Goal: Task Accomplishment & Management: Manage account settings

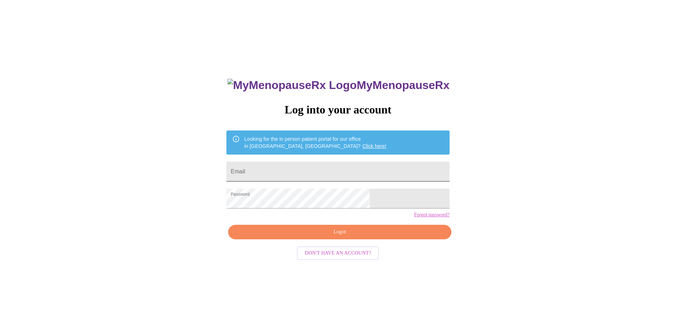
click at [299, 171] on input "Email" at bounding box center [337, 172] width 223 height 20
type input "[EMAIL_ADDRESS][DOMAIN_NAME]"
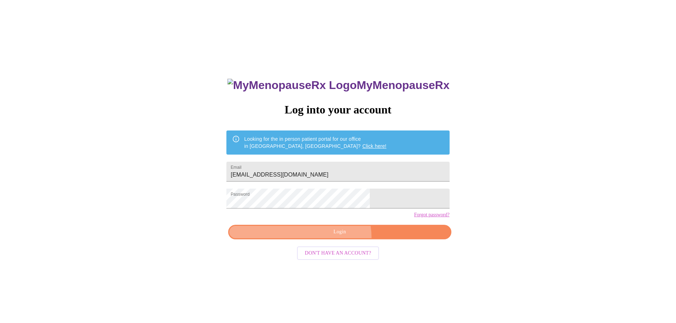
click at [333, 239] on button "Login" at bounding box center [339, 232] width 223 height 15
